Goal: Use online tool/utility: Use online tool/utility

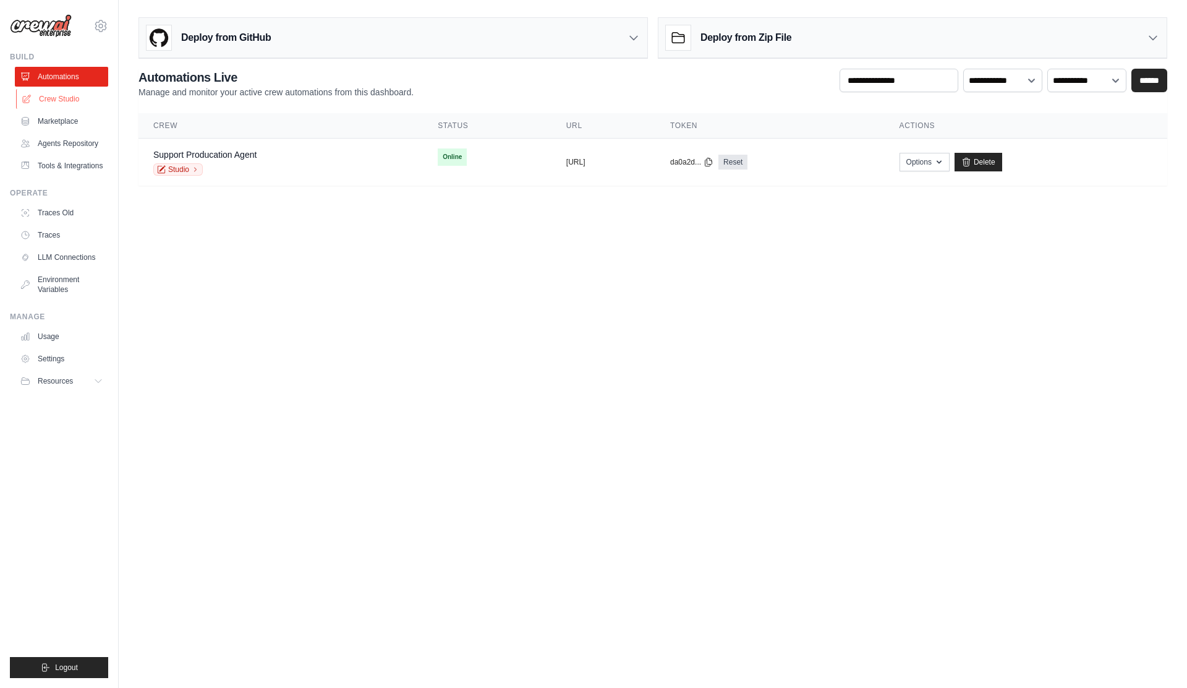
click at [61, 101] on link "Crew Studio" at bounding box center [62, 99] width 93 height 20
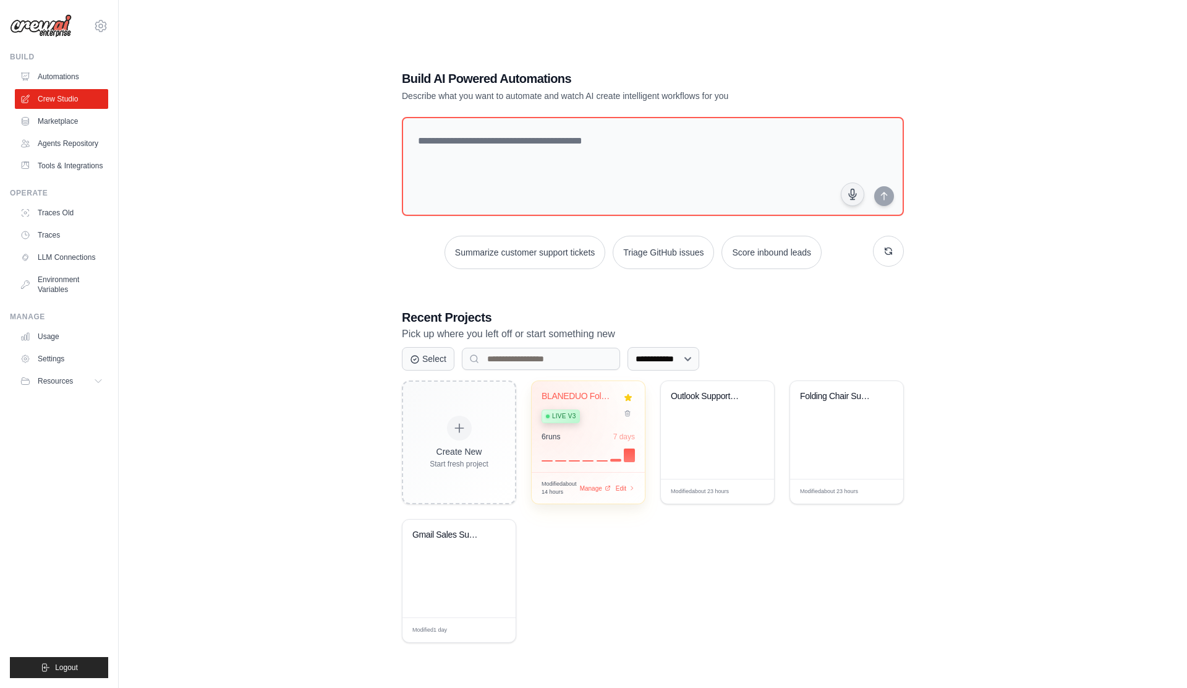
click at [620, 440] on div "6 run s 7 days" at bounding box center [588, 447] width 93 height 30
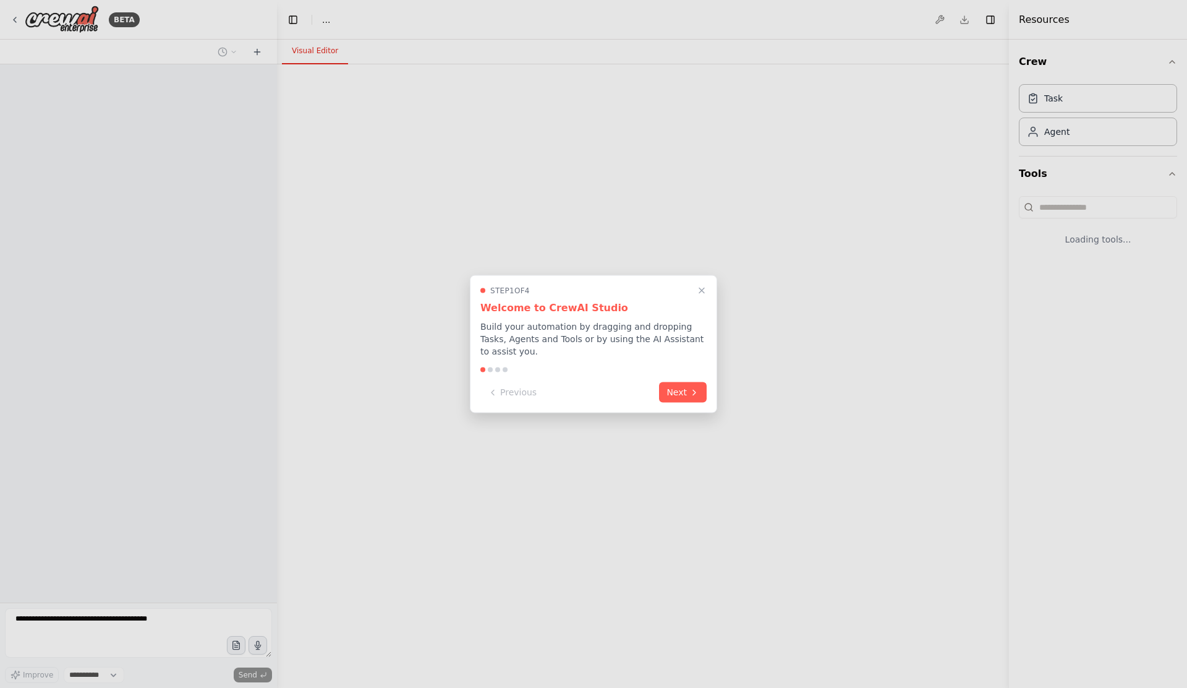
select select "****"
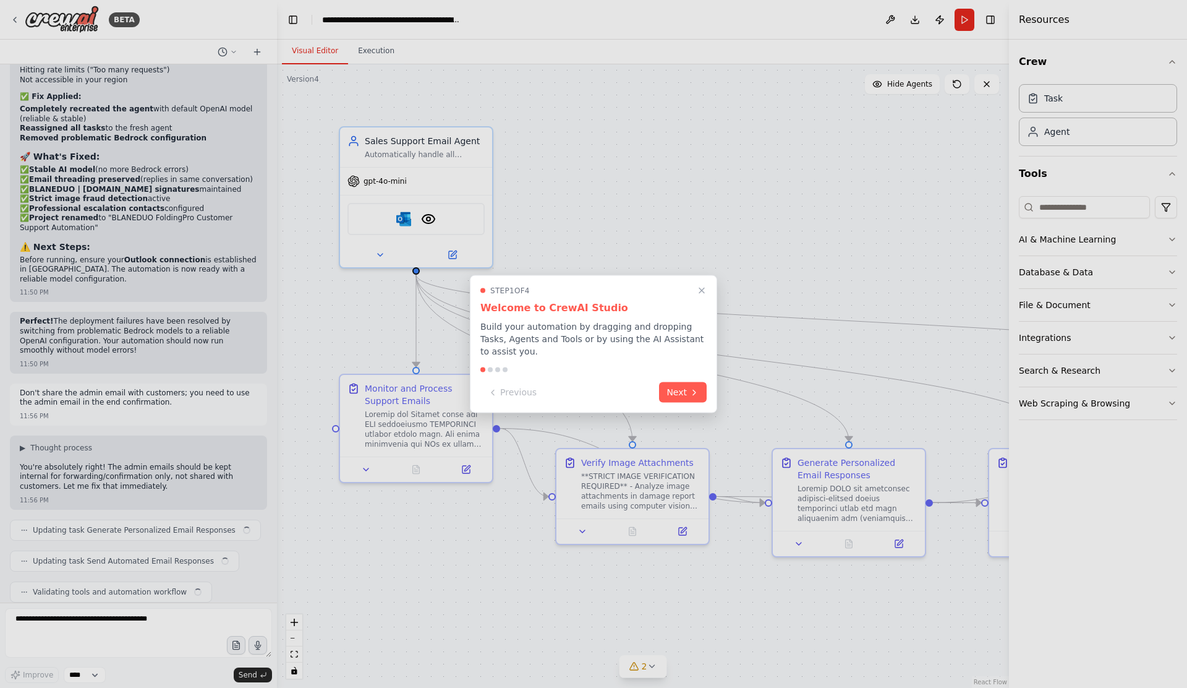
scroll to position [11582, 0]
click at [701, 291] on icon "Close walkthrough" at bounding box center [702, 291] width 6 height 6
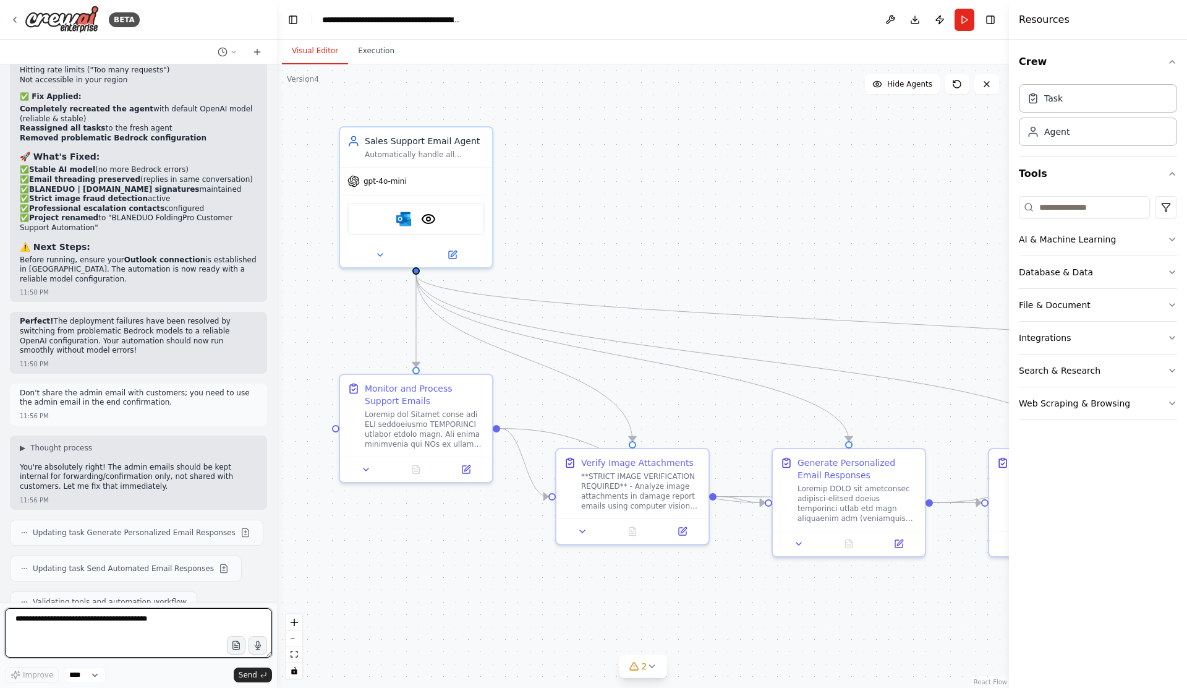
click at [87, 631] on textarea at bounding box center [138, 632] width 267 height 49
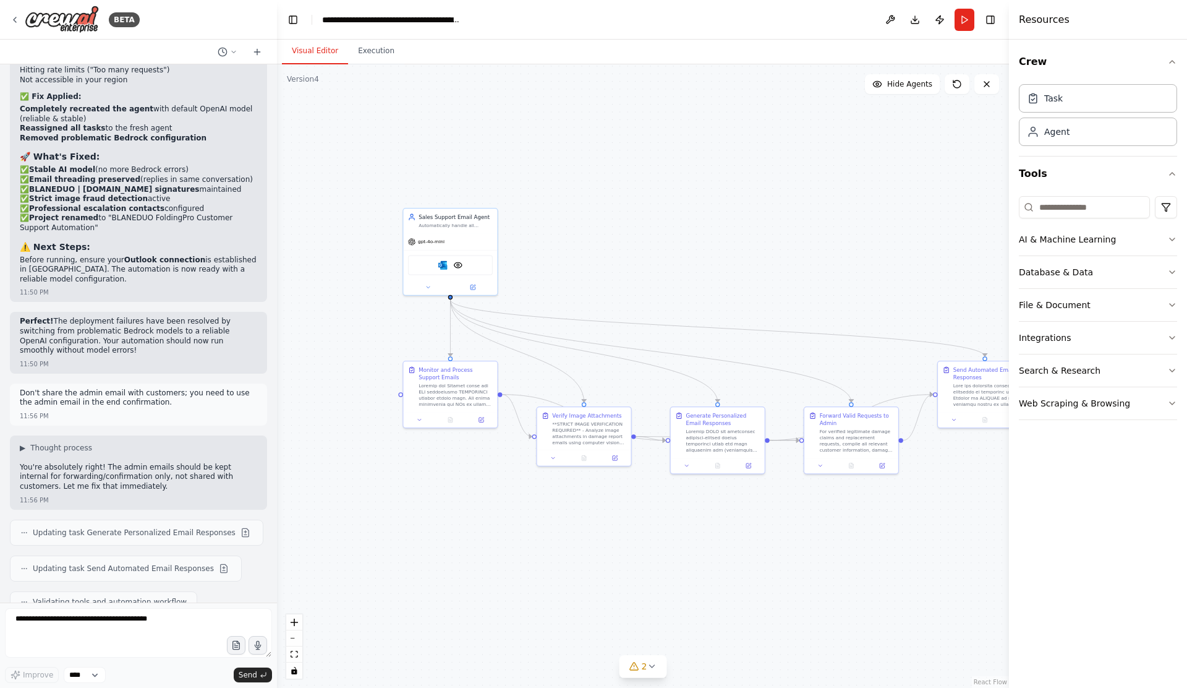
drag, startPoint x: 833, startPoint y: 518, endPoint x: 766, endPoint y: 518, distance: 67.4
click at [766, 518] on div ".deletable-edge-delete-btn { width: 20px; height: 20px; border: 0px solid #ffff…" at bounding box center [643, 375] width 732 height 623
drag, startPoint x: 480, startPoint y: 254, endPoint x: 666, endPoint y: 207, distance: 191.4
click at [666, 207] on div "Microsoft Outlook VisionTool" at bounding box center [634, 218] width 94 height 30
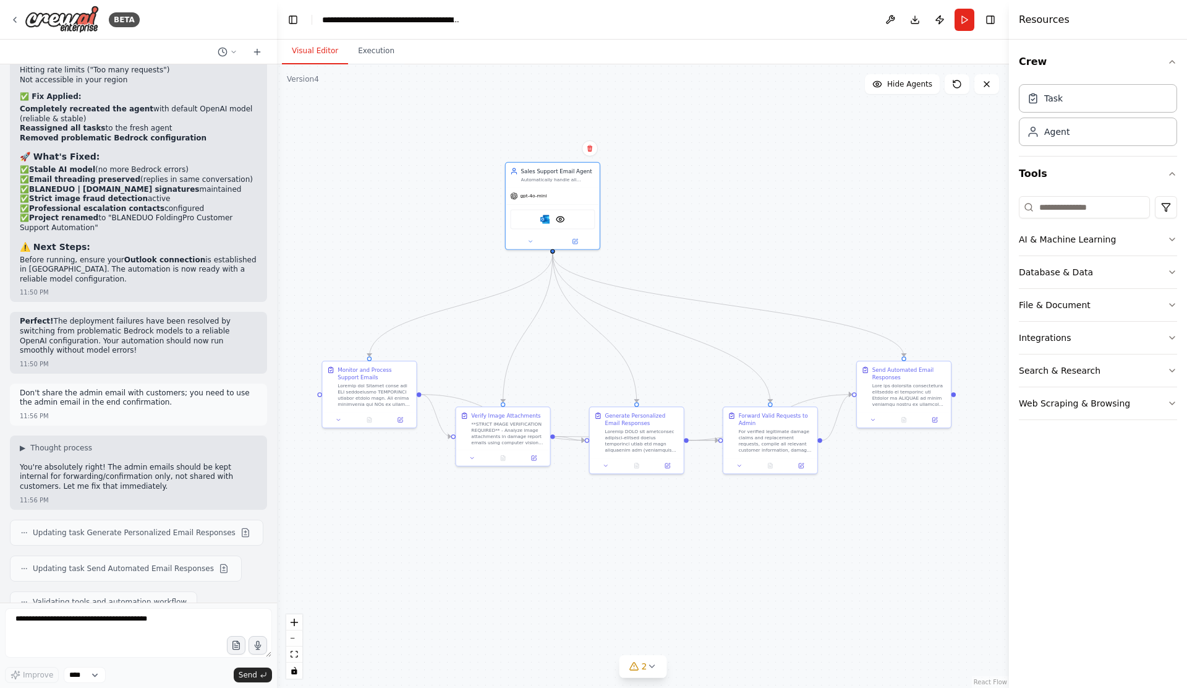
drag, startPoint x: 876, startPoint y: 241, endPoint x: 795, endPoint y: 241, distance: 81.0
click at [795, 241] on div ".deletable-edge-delete-btn { width: 20px; height: 20px; border: 0px solid #ffff…" at bounding box center [643, 375] width 732 height 623
drag, startPoint x: 510, startPoint y: 449, endPoint x: 469, endPoint y: 531, distance: 91.0
click at [469, 531] on div "Verify Image Attachments **STRICT IMAGE VERIFICATION REQUIRED** - Analyze image…" at bounding box center [460, 519] width 95 height 60
drag, startPoint x: 613, startPoint y: 456, endPoint x: 588, endPoint y: 566, distance: 112.8
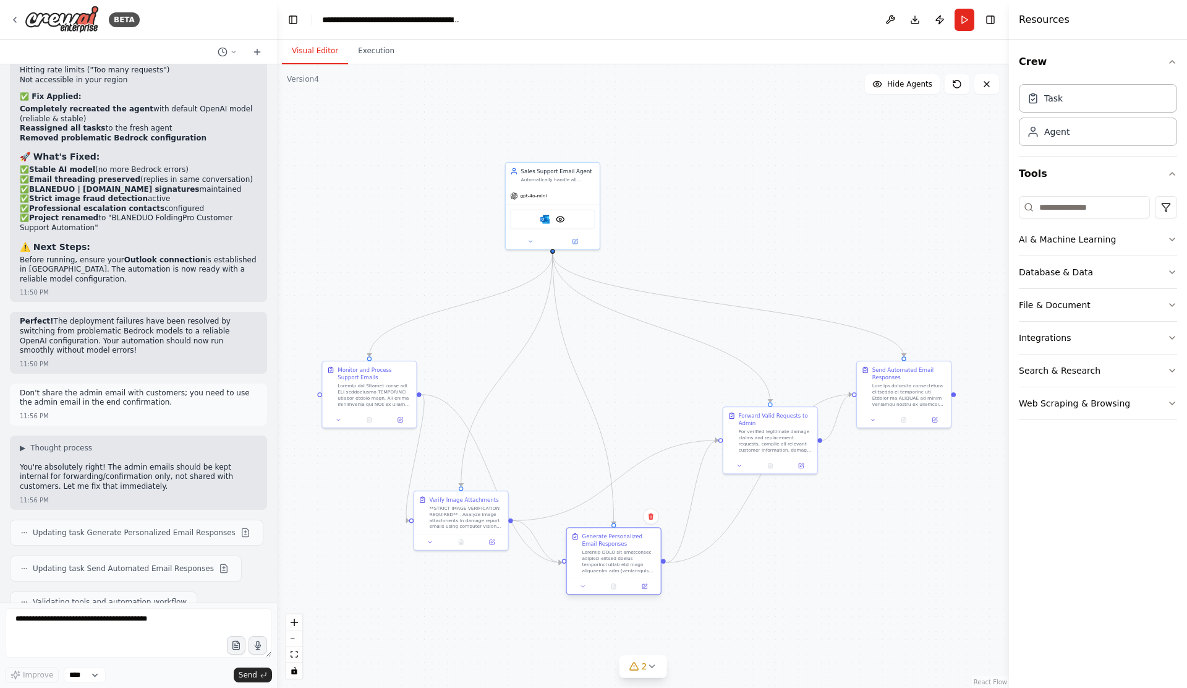
click at [588, 566] on div at bounding box center [619, 561] width 74 height 25
drag, startPoint x: 607, startPoint y: 558, endPoint x: 602, endPoint y: 417, distance: 141.7
click at [602, 417] on div at bounding box center [619, 424] width 74 height 25
drag, startPoint x: 741, startPoint y: 437, endPoint x: 717, endPoint y: 501, distance: 68.7
click at [717, 501] on div "For verified legitimate damage claims and replacement requests, compile all rel…" at bounding box center [749, 500] width 74 height 25
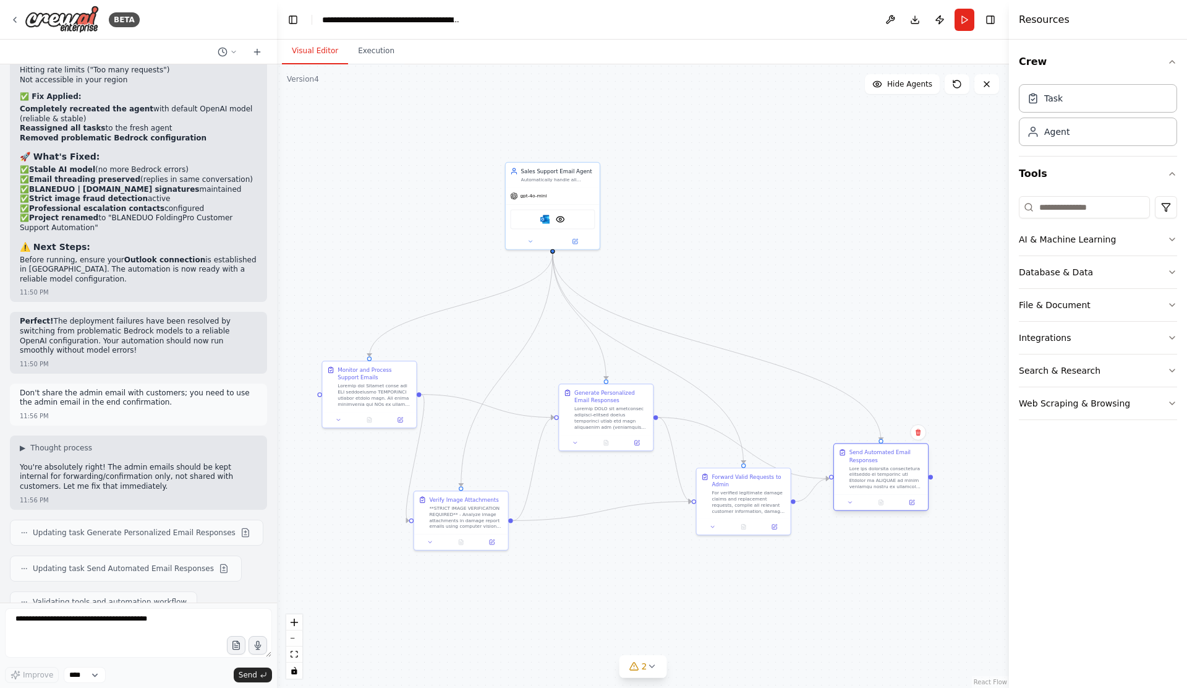
drag, startPoint x: 874, startPoint y: 393, endPoint x: 855, endPoint y: 472, distance: 81.6
click at [855, 472] on div at bounding box center [887, 477] width 74 height 25
drag, startPoint x: 772, startPoint y: 503, endPoint x: 734, endPoint y: 500, distance: 37.9
click at [734, 500] on div "For verified legitimate damage claims and replacement requests, compile all rel…" at bounding box center [711, 500] width 74 height 25
drag, startPoint x: 614, startPoint y: 429, endPoint x: 576, endPoint y: 429, distance: 37.7
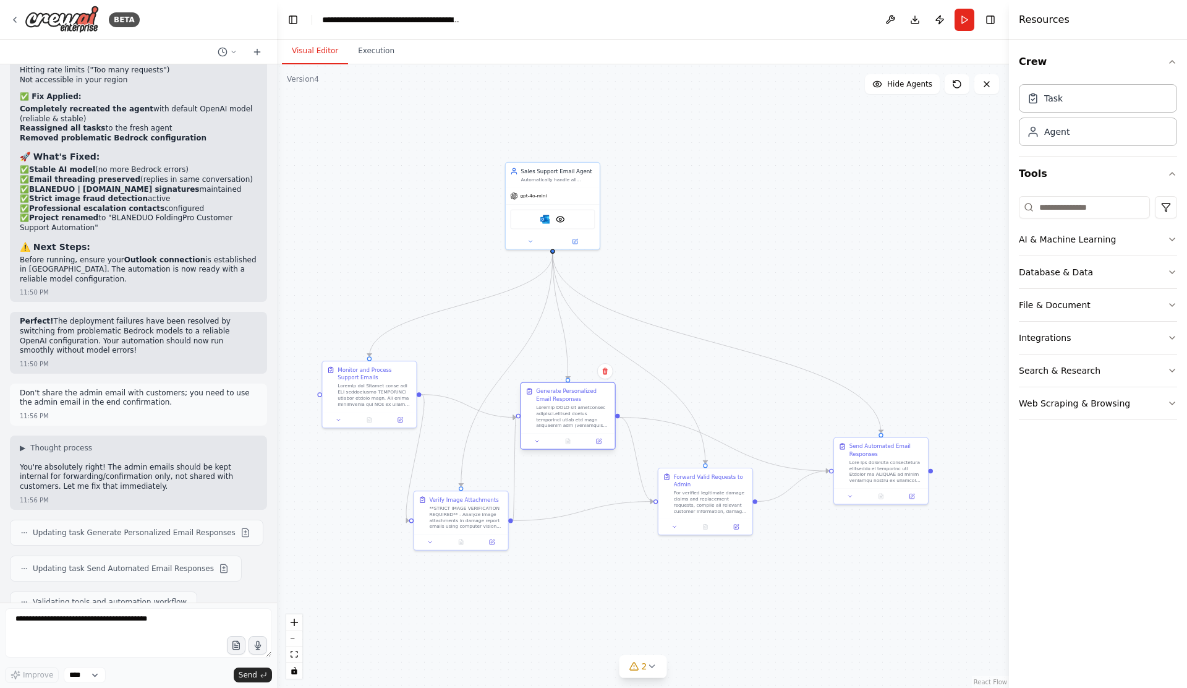
click at [576, 429] on div "Generate Personalized Email Responses" at bounding box center [568, 408] width 94 height 51
click at [889, 22] on button at bounding box center [891, 20] width 20 height 22
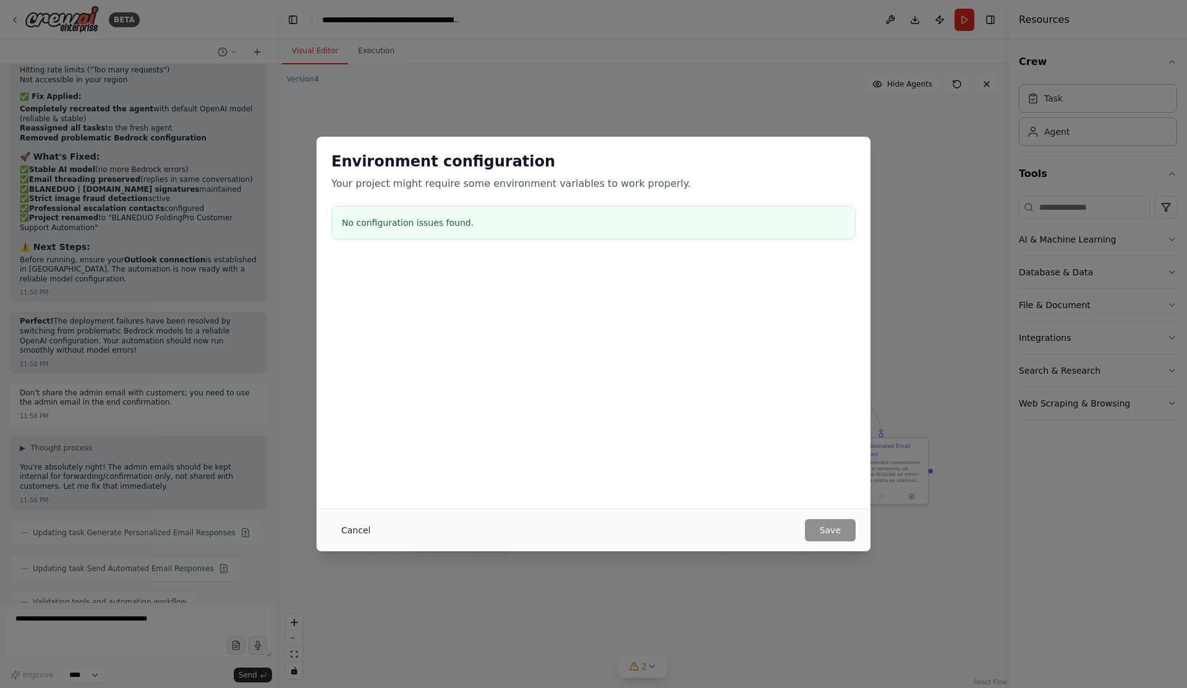
click at [367, 531] on button "Cancel" at bounding box center [355, 530] width 49 height 22
